Goal: Task Accomplishment & Management: Manage account settings

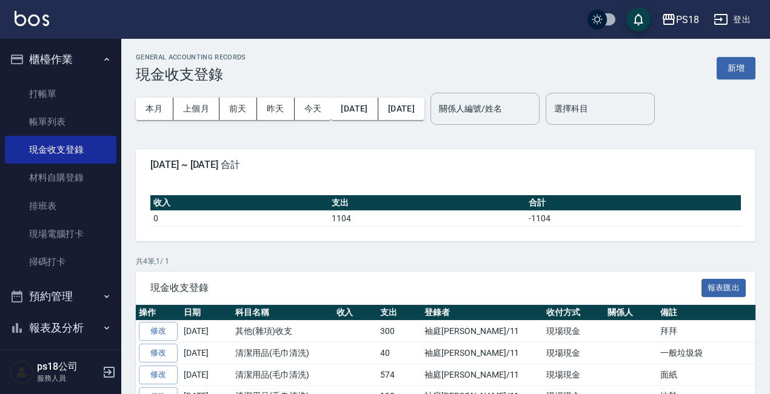
scroll to position [61, 0]
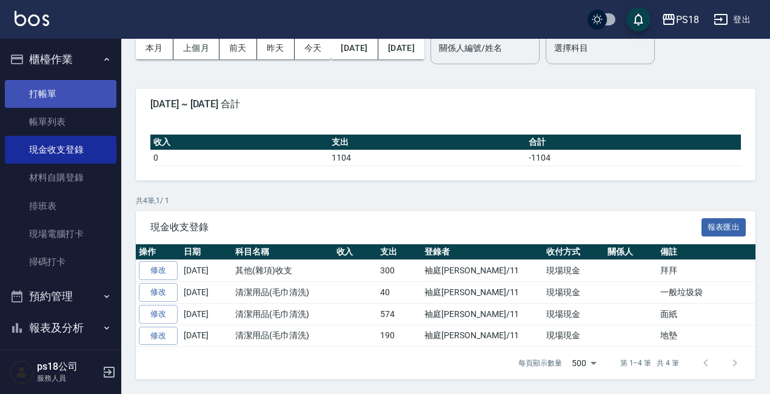
click at [47, 89] on link "打帳單" at bounding box center [61, 94] width 112 height 28
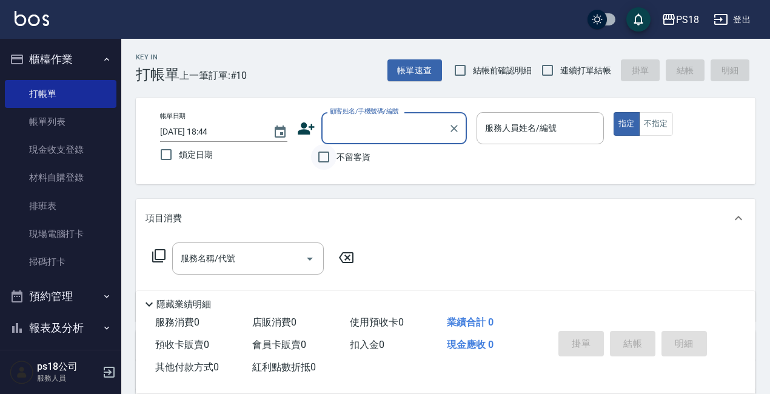
click at [325, 155] on input "不留客資" at bounding box center [323, 156] width 25 height 25
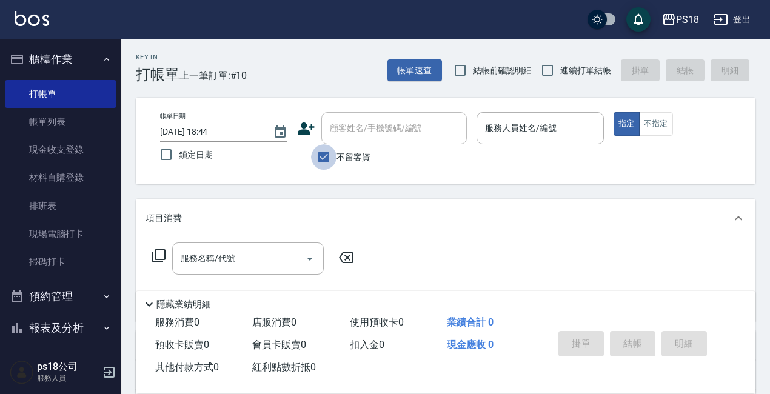
drag, startPoint x: 323, startPoint y: 158, endPoint x: 341, endPoint y: 129, distance: 34.0
click at [323, 157] on input "不留客資" at bounding box center [323, 156] width 25 height 25
checkbox input "false"
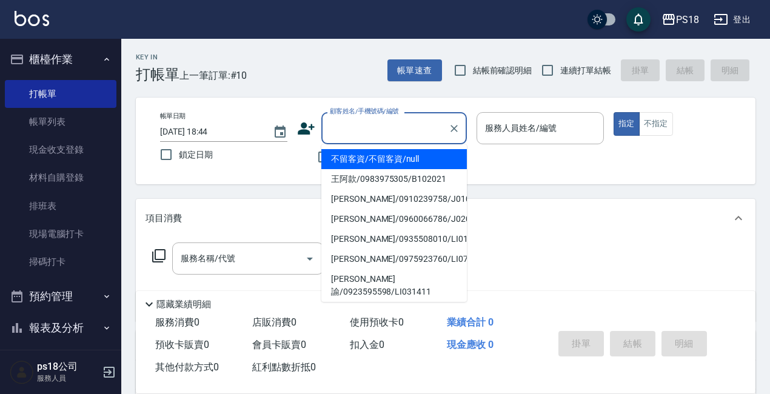
click at [342, 127] on input "顧客姓名/手機號碼/編號" at bounding box center [385, 128] width 116 height 21
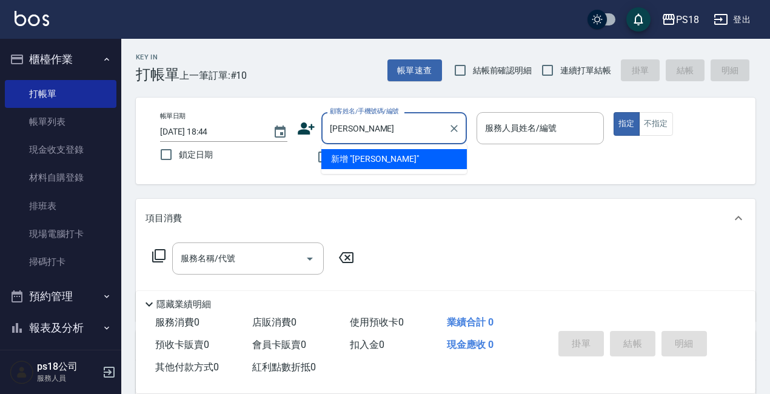
click at [369, 159] on li "新增 "[PERSON_NAME]"" at bounding box center [395, 159] width 146 height 20
type input "[PERSON_NAME]"
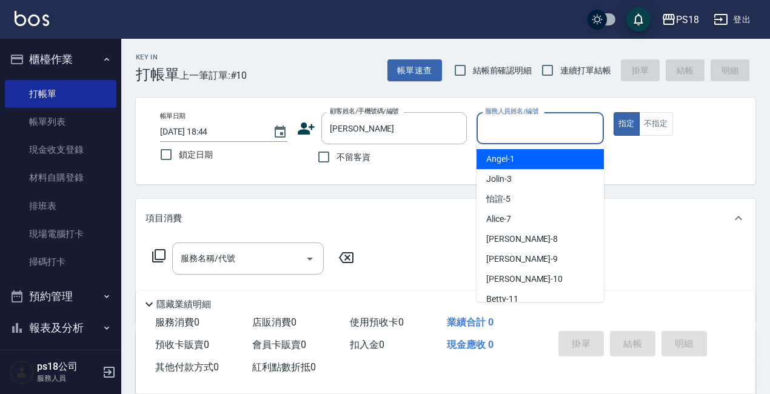
click at [493, 132] on input "服務人員姓名/編號" at bounding box center [540, 128] width 116 height 21
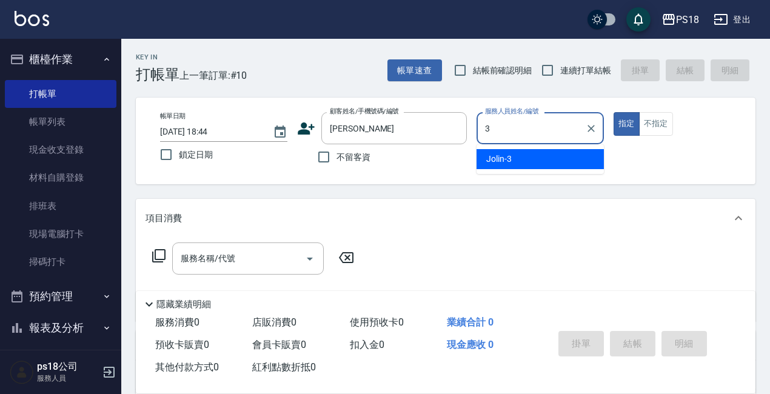
type input "3"
type button "true"
type input "Jolin-3"
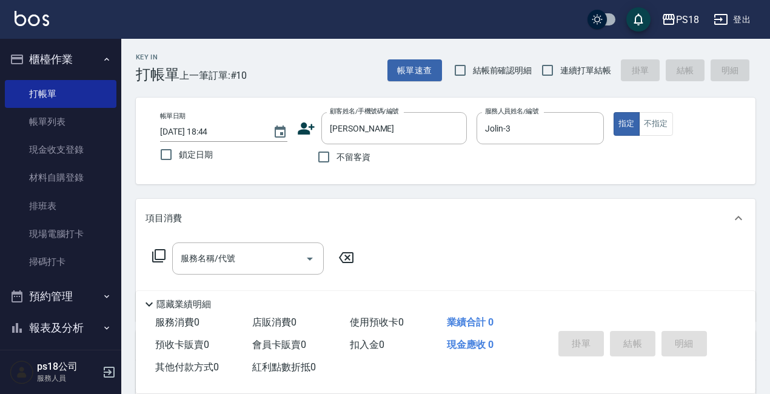
click at [158, 254] on icon at bounding box center [159, 256] width 15 height 15
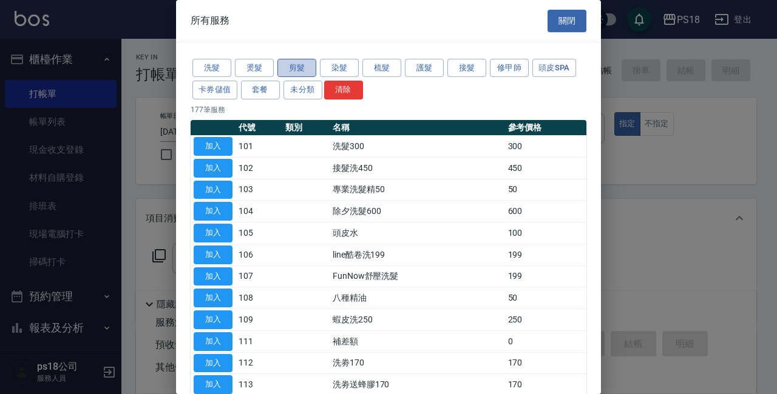
click at [282, 69] on button "剪髮" at bounding box center [296, 68] width 39 height 19
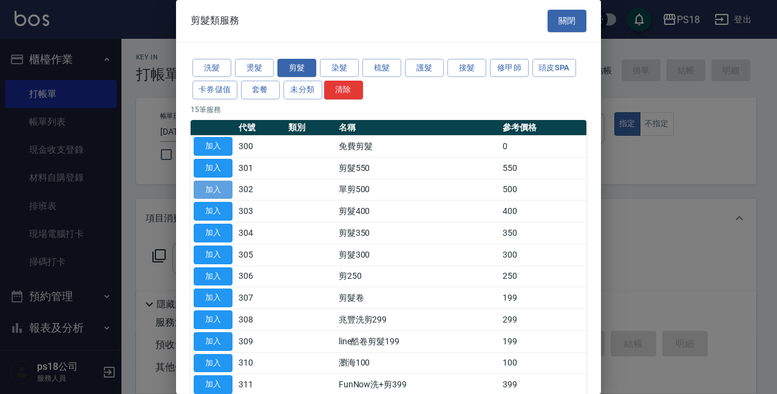
click at [205, 186] on button "加入" at bounding box center [213, 190] width 39 height 19
type input "單剪500(302)"
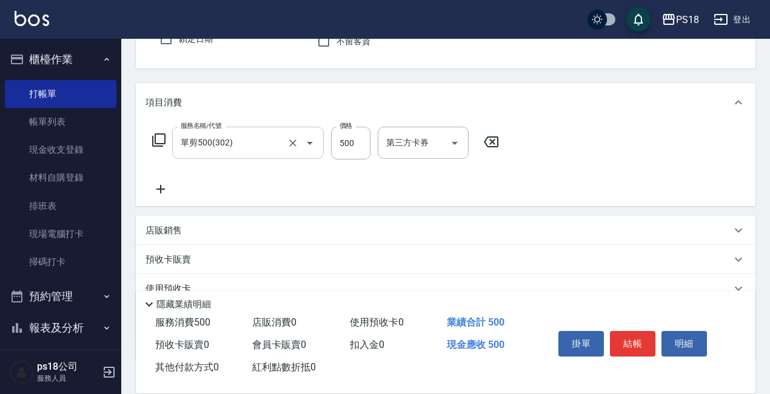
scroll to position [200, 0]
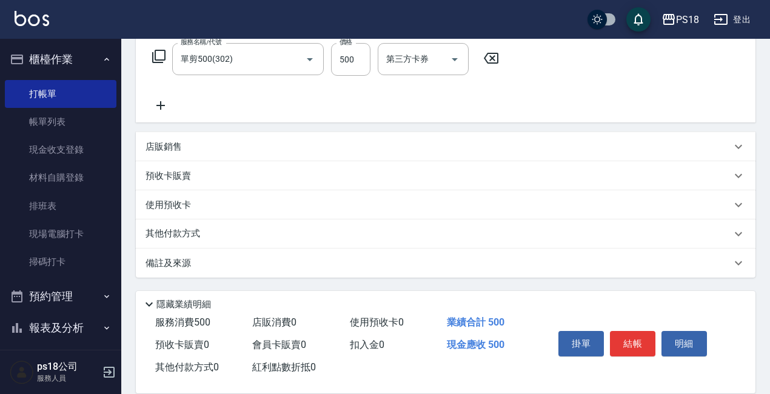
click at [183, 263] on p "備註及來源" at bounding box center [169, 263] width 46 height 13
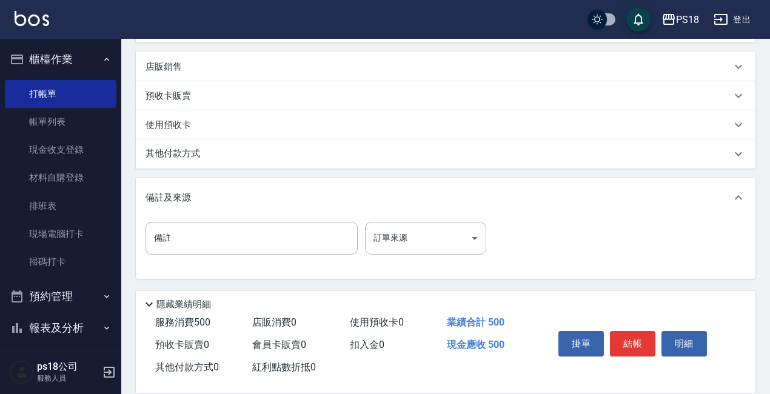
scroll to position [281, 0]
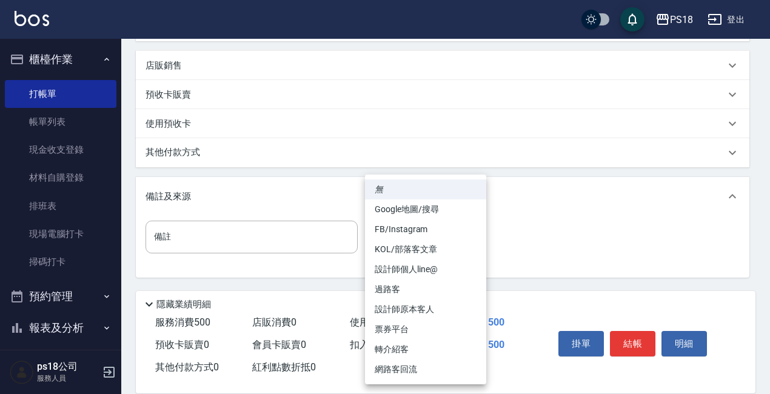
click at [475, 238] on body "PS18 登出 櫃檯作業 打帳單 帳單列表 現金收支登錄 材料自購登錄 排班表 現場電腦打卡 掃碼打卡 預約管理 預約管理 單日預約紀錄 單週預約紀錄 報表及…" at bounding box center [385, 56] width 770 height 675
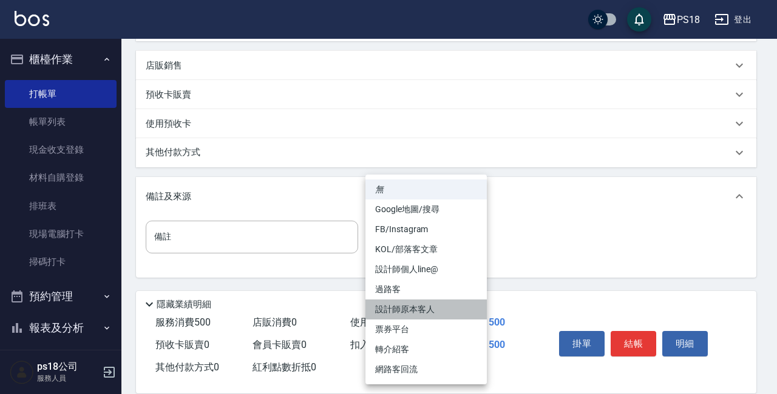
click at [438, 303] on li "設計師原本客人" at bounding box center [425, 310] width 121 height 20
type input "設計師原本客人"
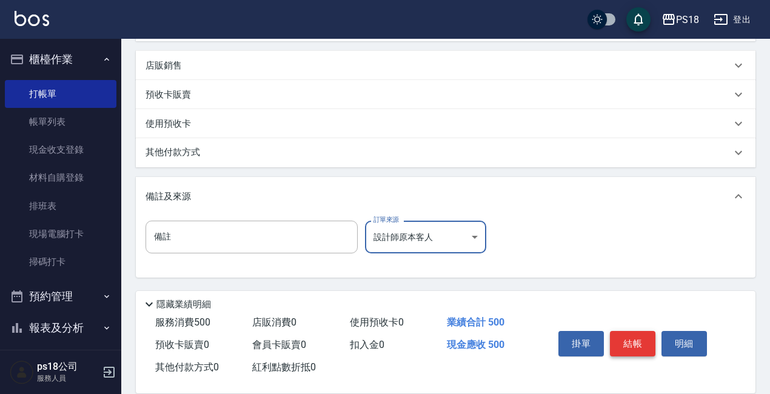
click at [630, 334] on button "結帳" at bounding box center [633, 343] width 46 height 25
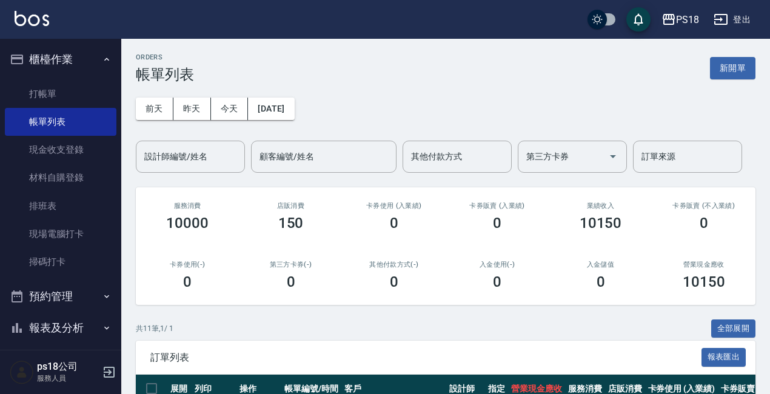
scroll to position [303, 0]
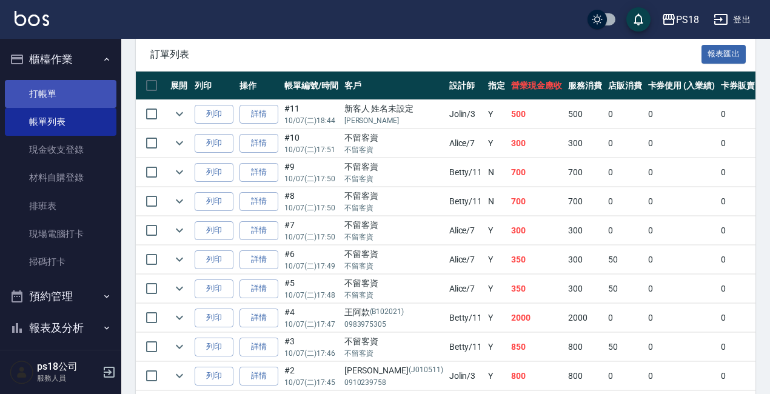
click at [35, 93] on link "打帳單" at bounding box center [61, 94] width 112 height 28
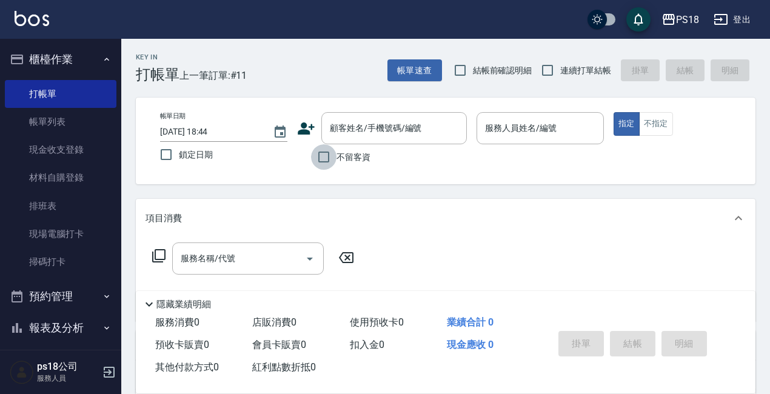
click at [326, 157] on input "不留客資" at bounding box center [323, 156] width 25 height 25
checkbox input "true"
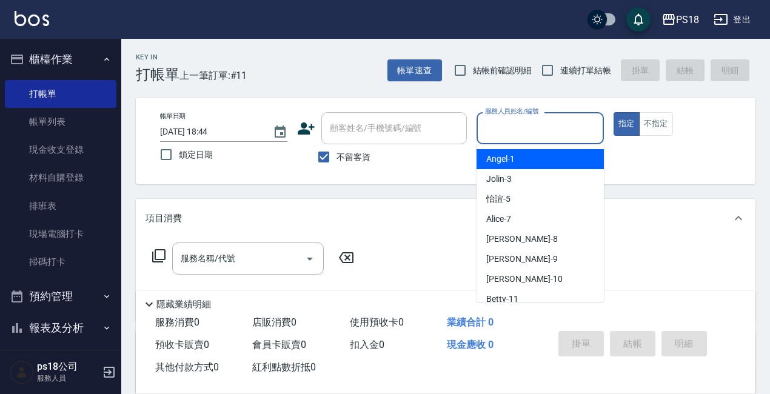
click at [527, 131] on input "服務人員姓名/編號" at bounding box center [540, 128] width 116 height 21
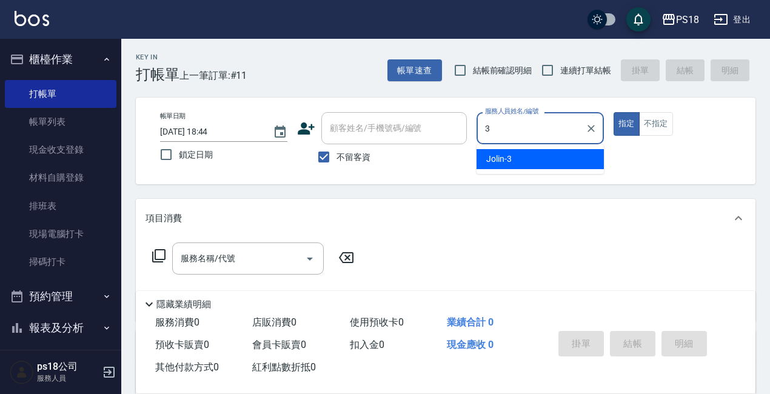
type input "3"
type button "true"
type input "Jolin-3"
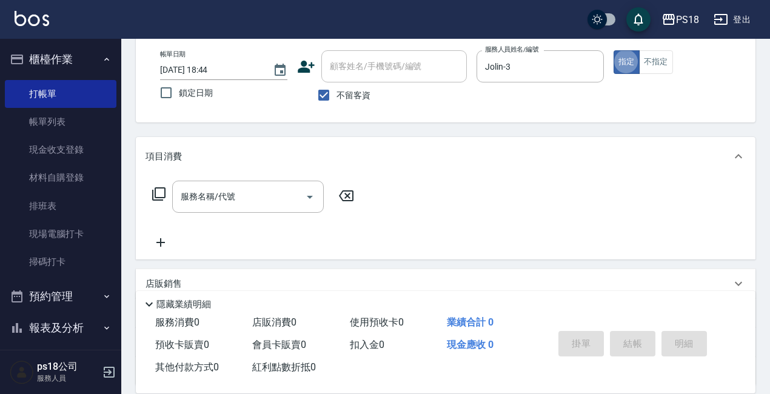
scroll to position [170, 0]
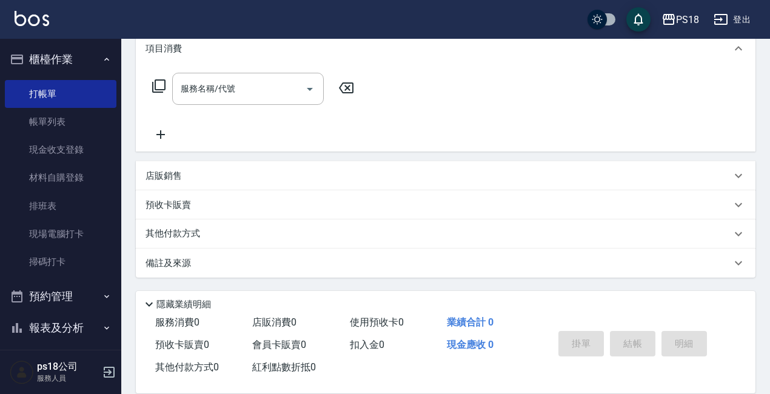
click at [164, 175] on p "店販銷售" at bounding box center [164, 176] width 36 height 13
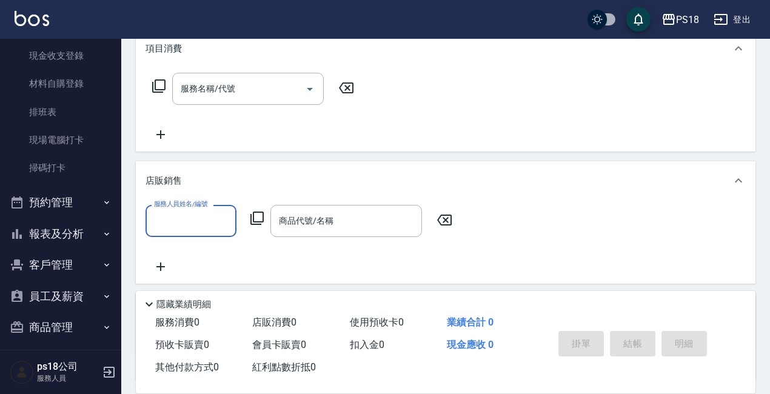
scroll to position [102, 0]
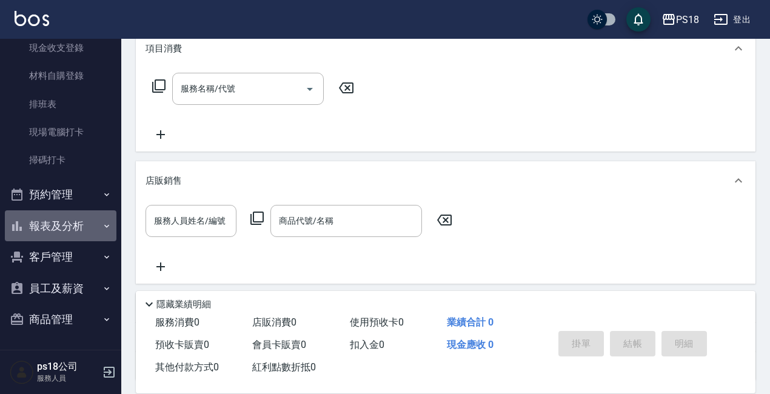
click at [66, 230] on button "報表及分析" at bounding box center [61, 227] width 112 height 32
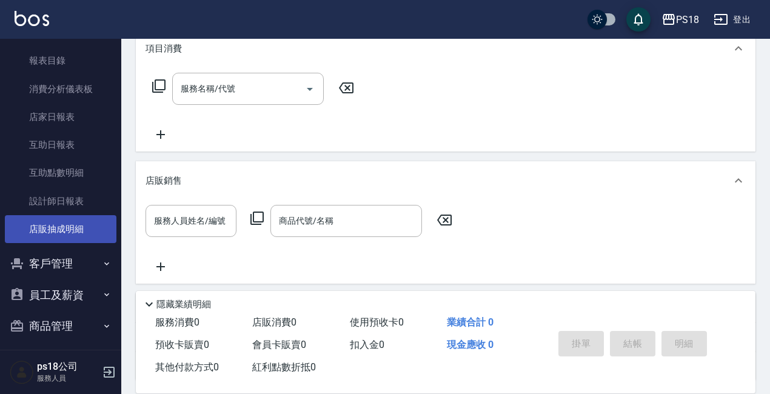
scroll to position [308, 0]
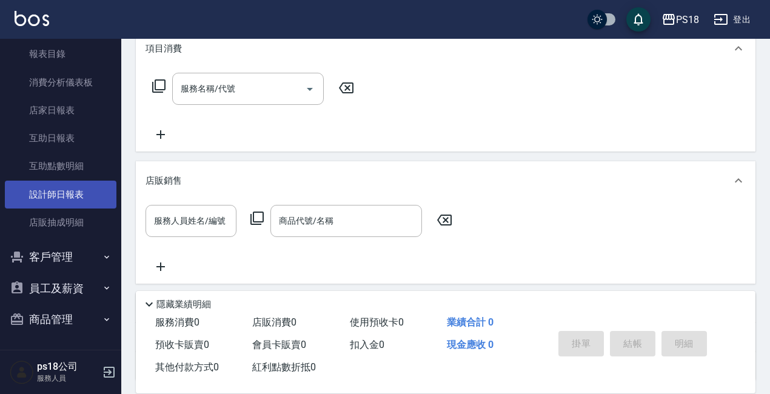
click at [59, 194] on link "設計師日報表" at bounding box center [61, 195] width 112 height 28
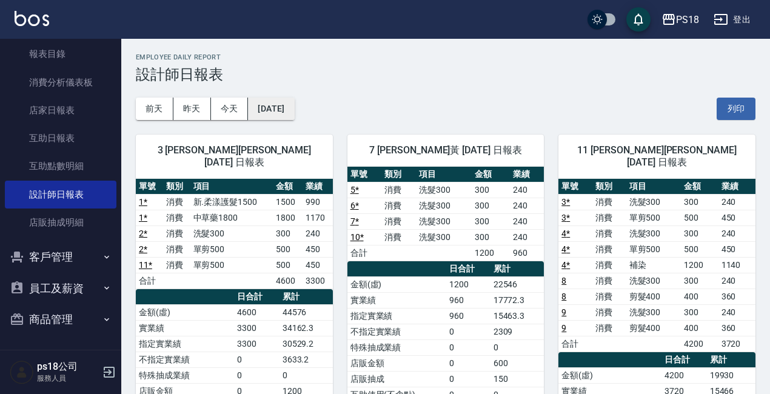
click at [285, 104] on button "[DATE]" at bounding box center [271, 109] width 46 height 22
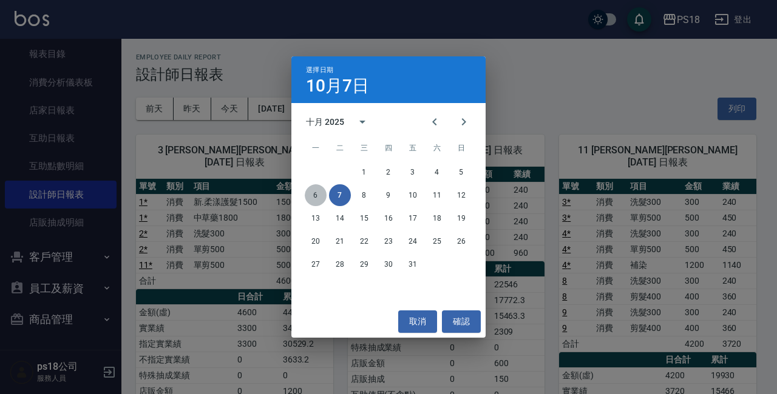
click at [311, 196] on button "6" at bounding box center [316, 195] width 22 height 22
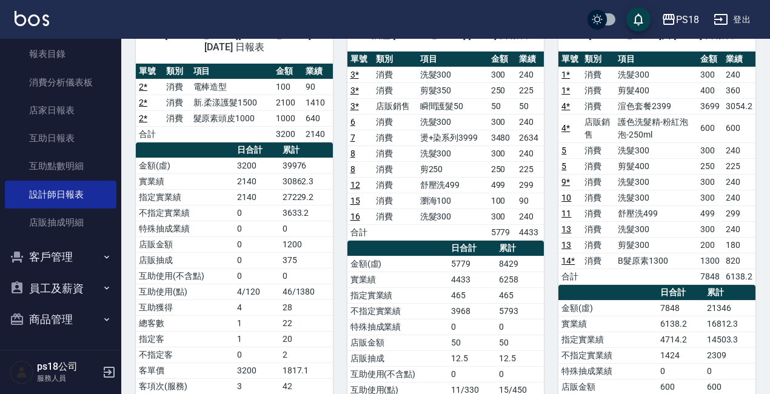
scroll to position [121, 0]
